Goal: Complete application form

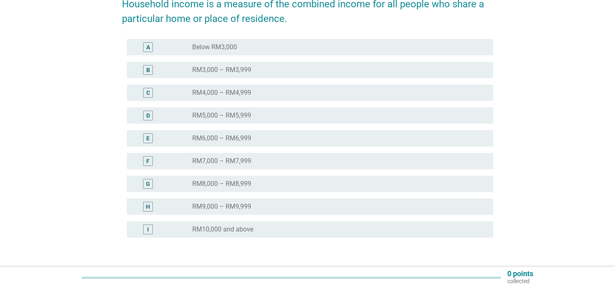
scroll to position [163, 0]
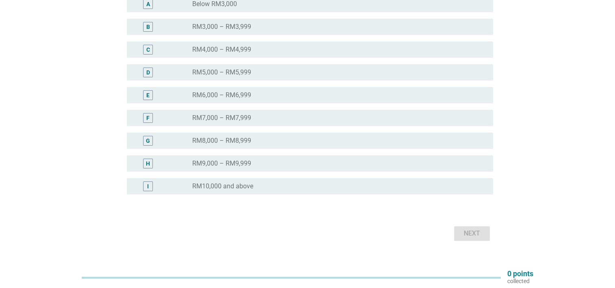
click at [306, 164] on div "radio_button_unchecked RM9,000 – RM9,999" at bounding box center [336, 163] width 288 height 8
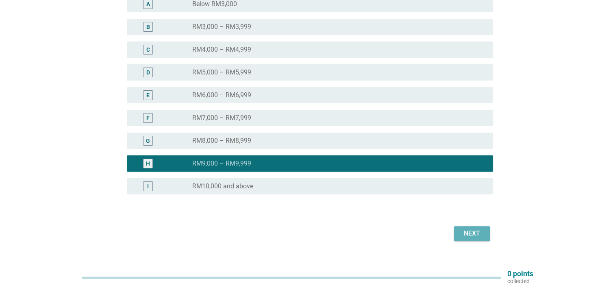
drag, startPoint x: 470, startPoint y: 234, endPoint x: 469, endPoint y: 230, distance: 4.1
click at [470, 233] on div "Next" at bounding box center [472, 234] width 23 height 10
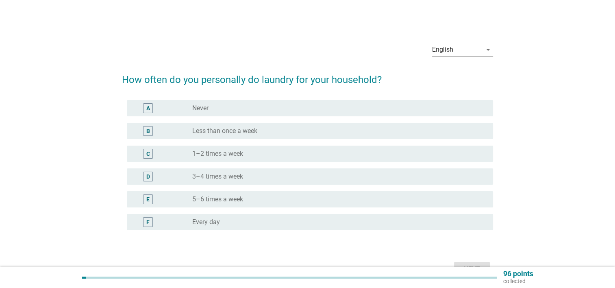
click at [245, 172] on div "radio_button_unchecked 3–4 times a week" at bounding box center [336, 176] width 288 height 8
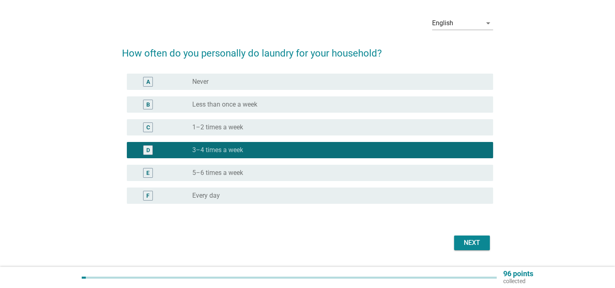
scroll to position [41, 0]
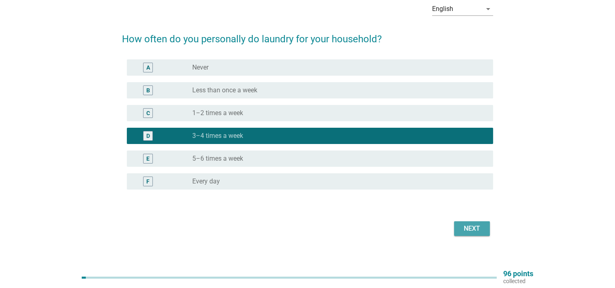
click at [471, 229] on div "Next" at bounding box center [472, 229] width 23 height 10
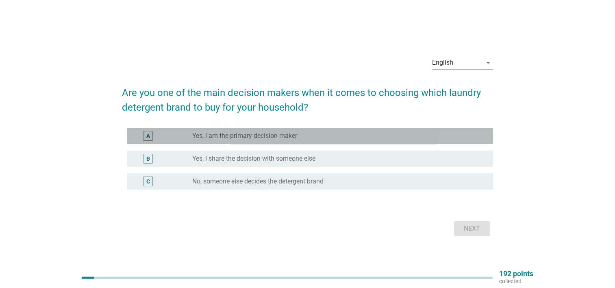
click at [295, 135] on label "Yes, I am the primary decision maker" at bounding box center [244, 136] width 105 height 8
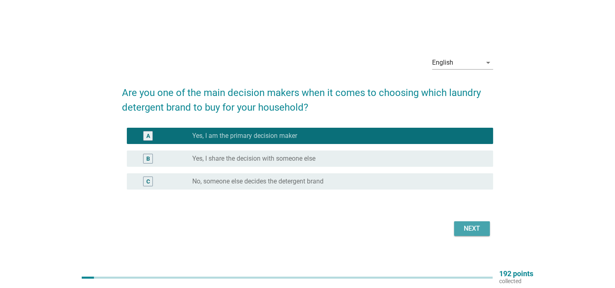
click at [463, 231] on div "Next" at bounding box center [472, 229] width 23 height 10
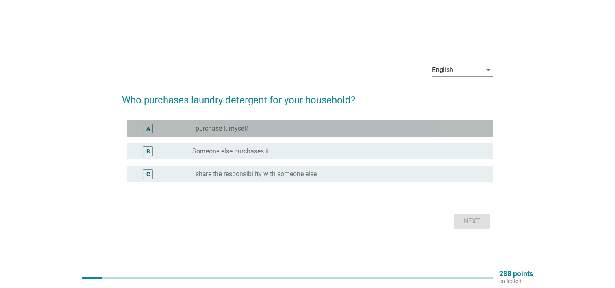
click at [286, 125] on div "radio_button_unchecked I purchase it myself" at bounding box center [336, 128] width 288 height 8
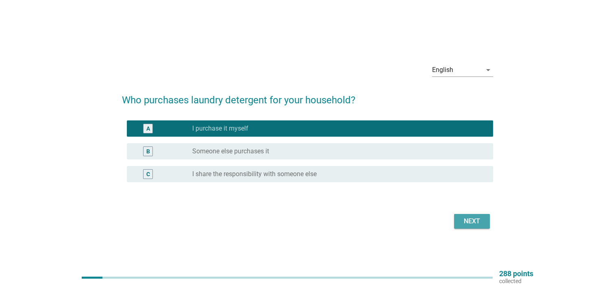
click at [455, 221] on button "Next" at bounding box center [472, 221] width 36 height 15
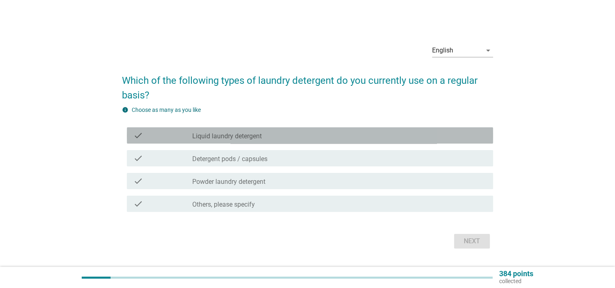
click at [267, 133] on div "check_box_outline_blank Liquid laundry detergent" at bounding box center [339, 136] width 294 height 10
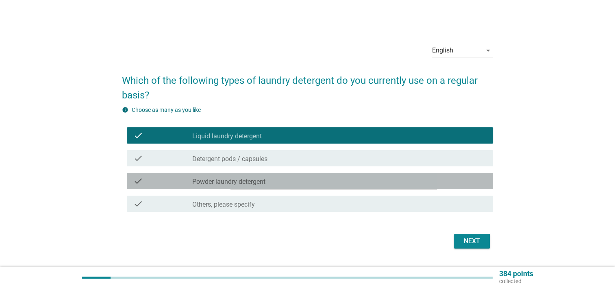
click at [300, 182] on div "check_box_outline_blank Powder laundry detergent" at bounding box center [339, 181] width 294 height 10
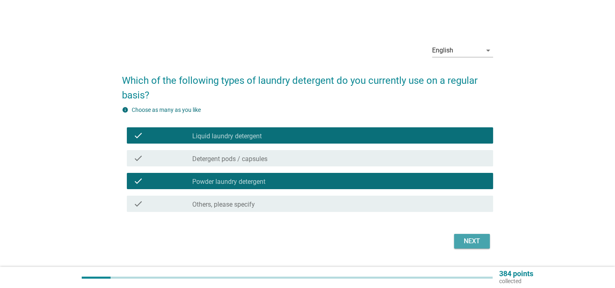
click at [468, 235] on button "Next" at bounding box center [472, 241] width 36 height 15
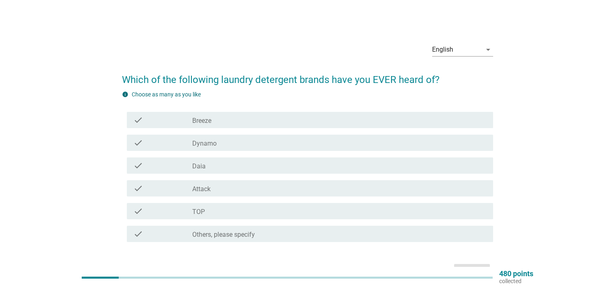
click at [251, 145] on div "check_box_outline_blank Dynamo" at bounding box center [339, 143] width 294 height 10
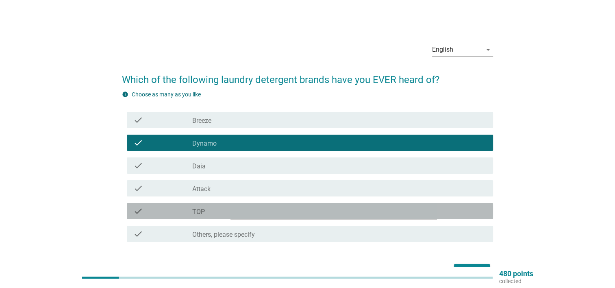
click at [244, 212] on div "check_box_outline_blank TOP" at bounding box center [339, 211] width 294 height 10
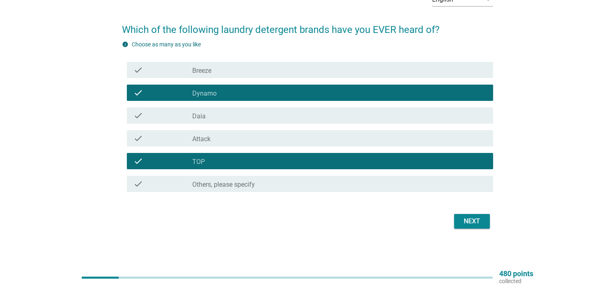
scroll to position [50, 0]
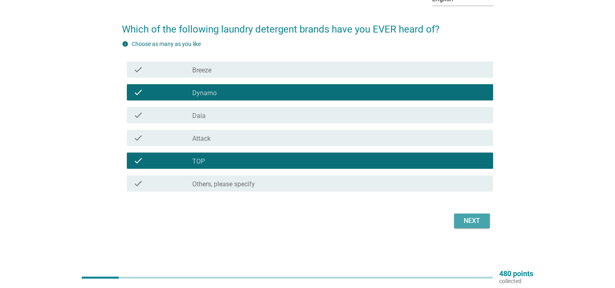
click at [465, 218] on div "Next" at bounding box center [472, 221] width 23 height 10
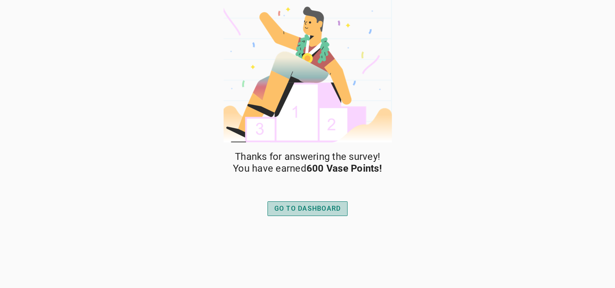
click at [319, 207] on div "GO TO DASHBOARD" at bounding box center [307, 209] width 67 height 10
